Goal: Information Seeking & Learning: Check status

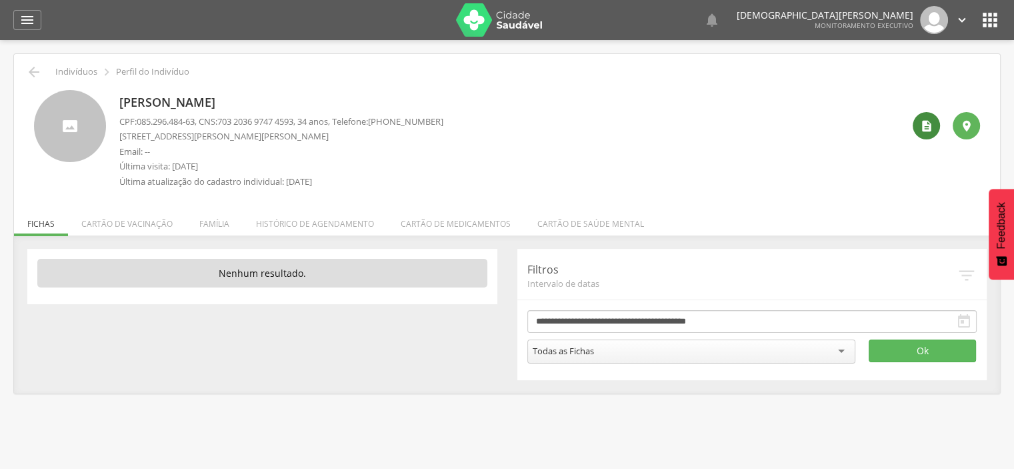
click at [928, 125] on icon "" at bounding box center [926, 125] width 13 height 13
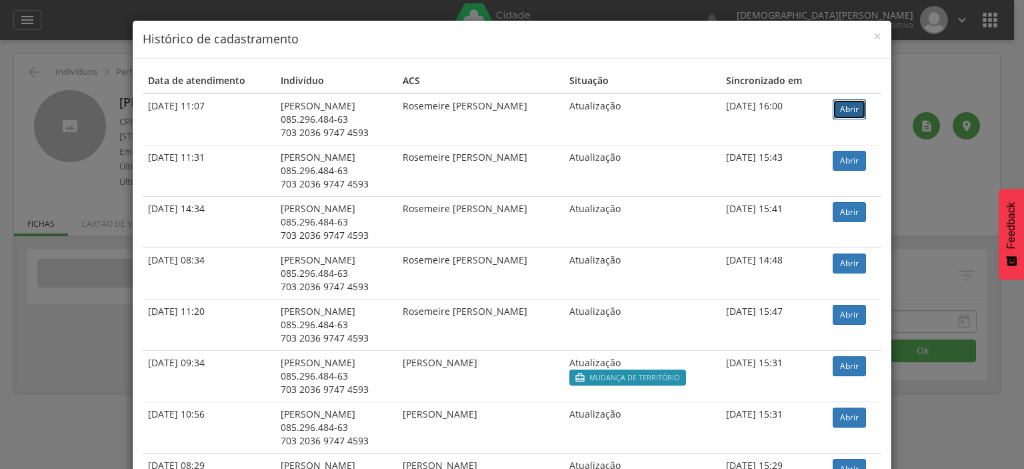
click at [856, 107] on link "Abrir" at bounding box center [849, 109] width 33 height 20
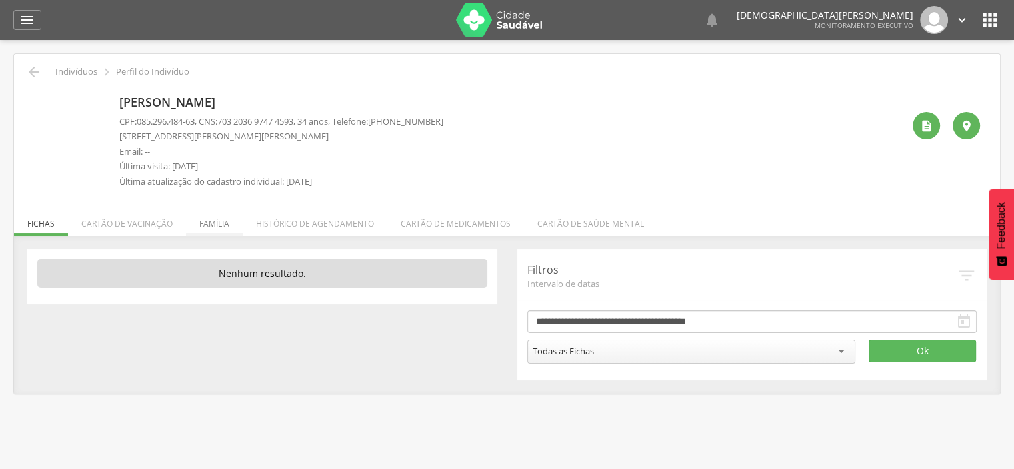
click at [208, 223] on li "Família" at bounding box center [214, 220] width 57 height 31
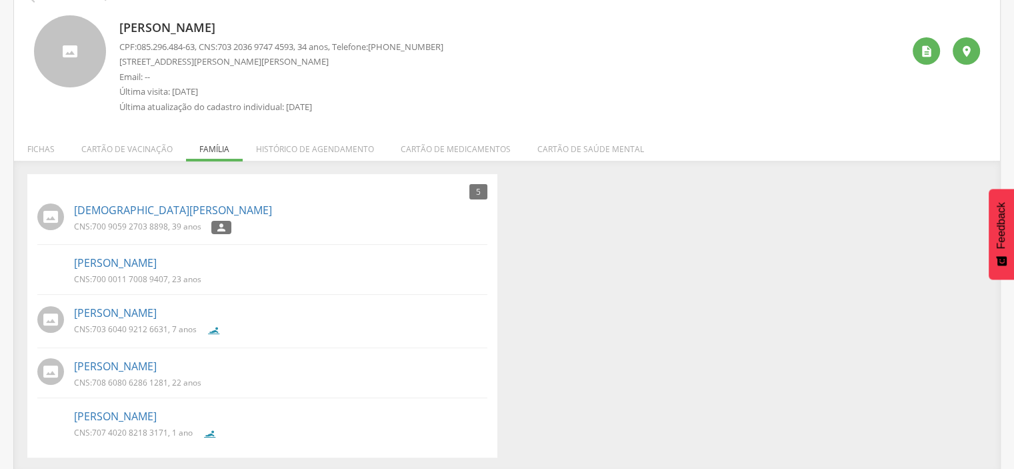
scroll to position [76, 0]
click at [131, 417] on link "Jose Joaquim Mendes Araujo" at bounding box center [115, 414] width 83 height 15
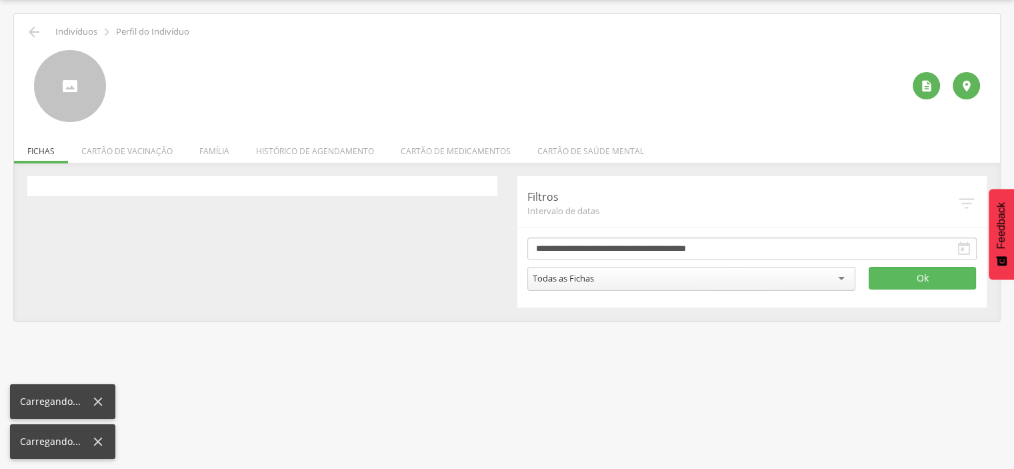
scroll to position [40, 0]
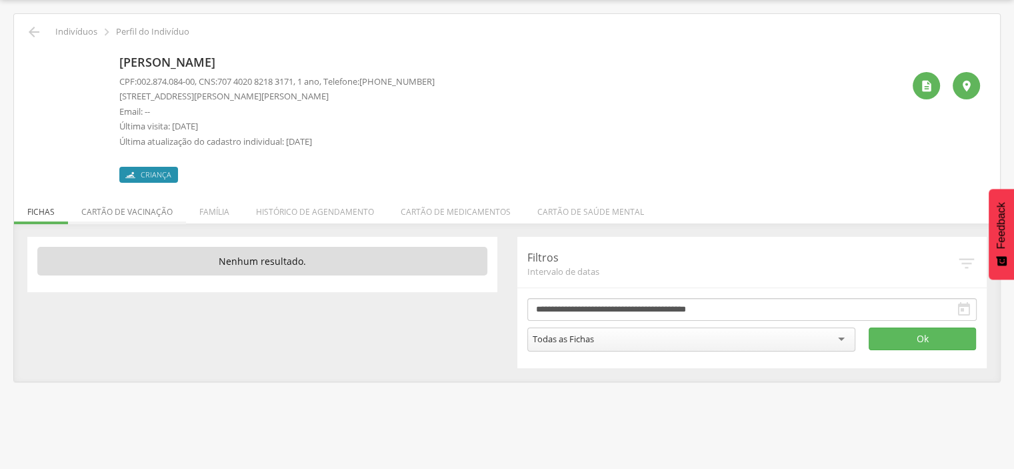
click at [127, 215] on li "Cartão de vacinação" at bounding box center [127, 208] width 118 height 31
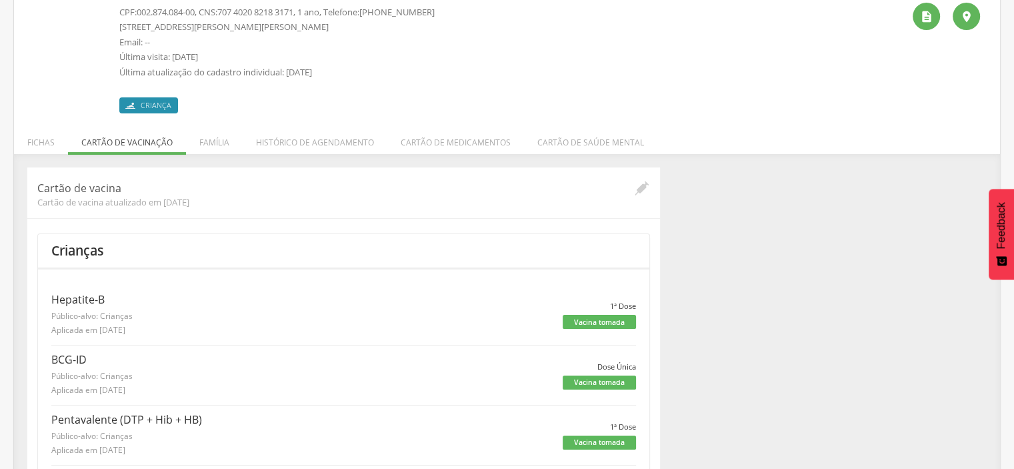
scroll to position [0, 0]
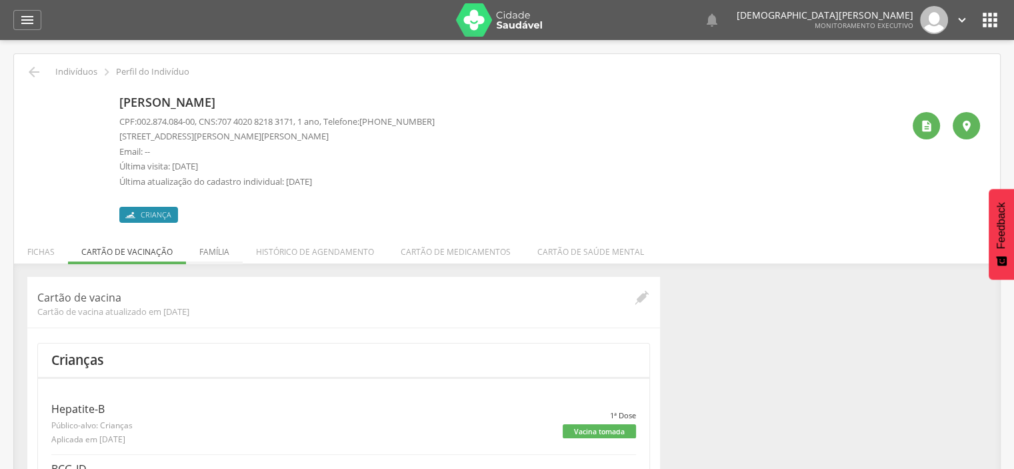
click at [213, 251] on li "Família" at bounding box center [214, 248] width 57 height 31
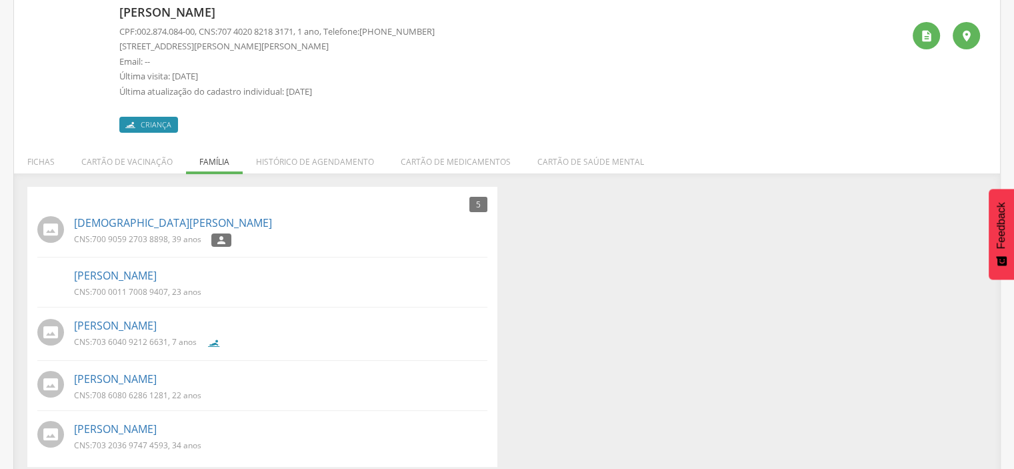
scroll to position [101, 0]
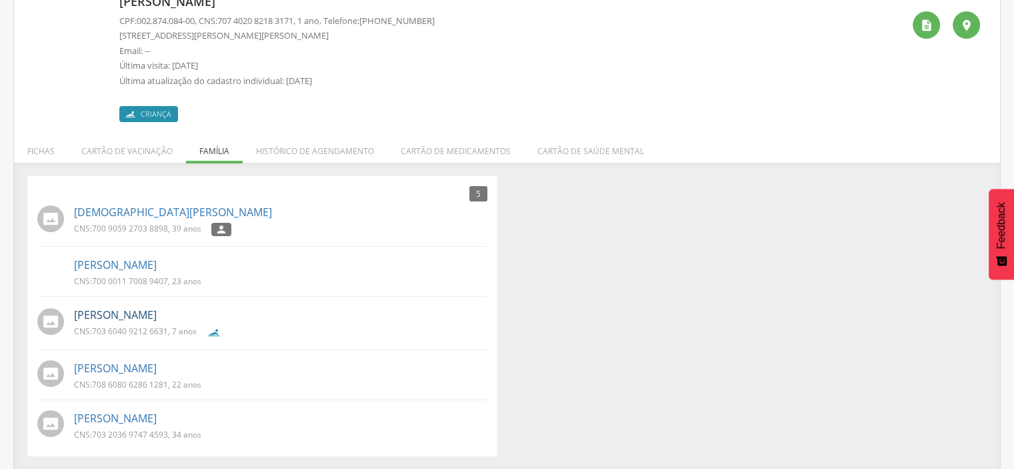
click at [142, 317] on link "Agnes Araujo Alves Cavalcante" at bounding box center [115, 314] width 83 height 15
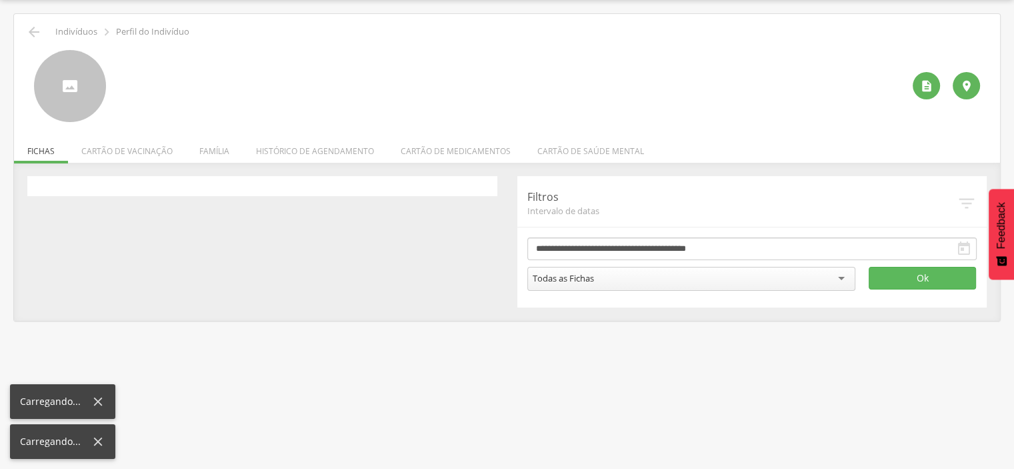
scroll to position [40, 0]
